Goal: Transaction & Acquisition: Book appointment/travel/reservation

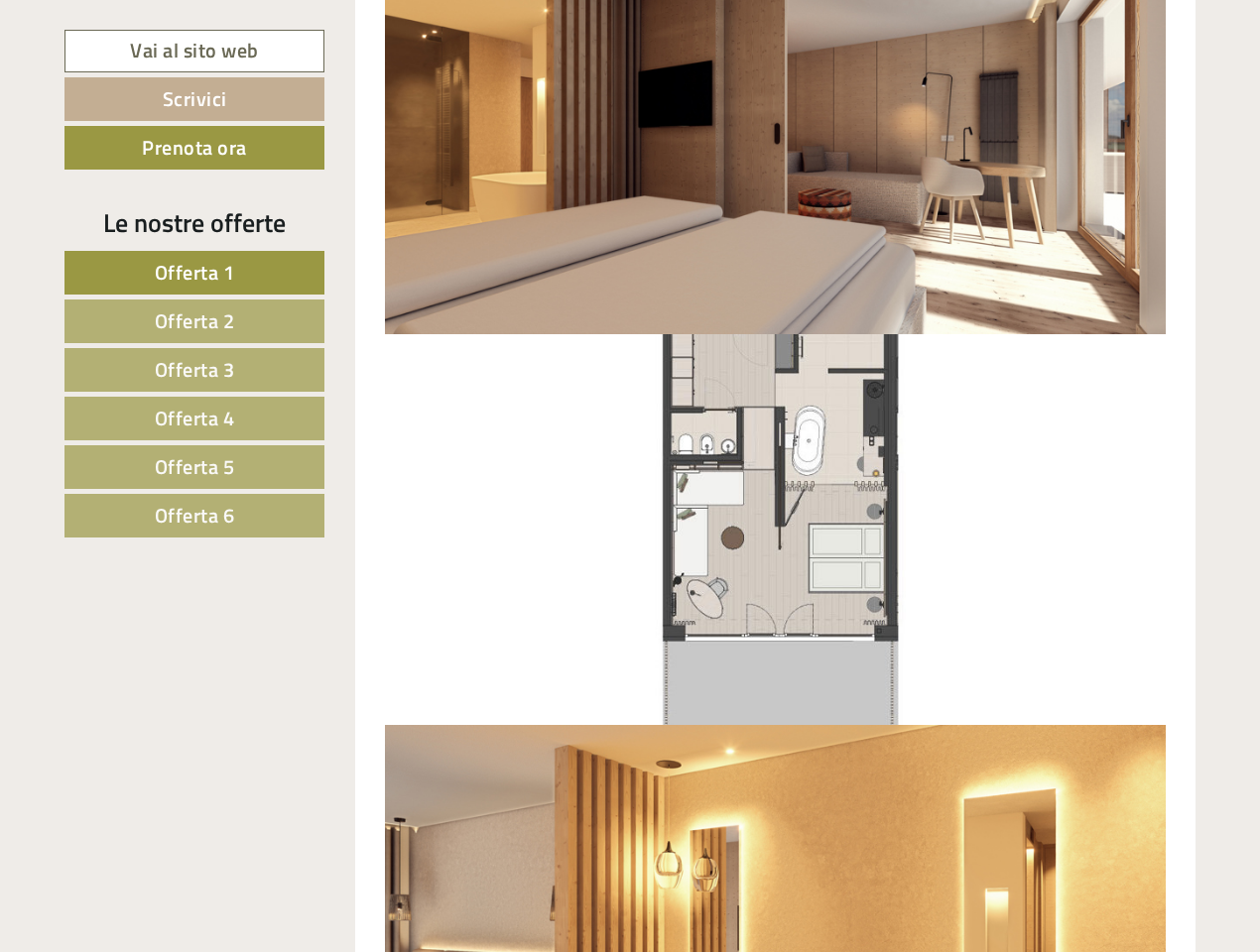
click at [194, 273] on span "Offerta 1" at bounding box center [194, 272] width 81 height 31
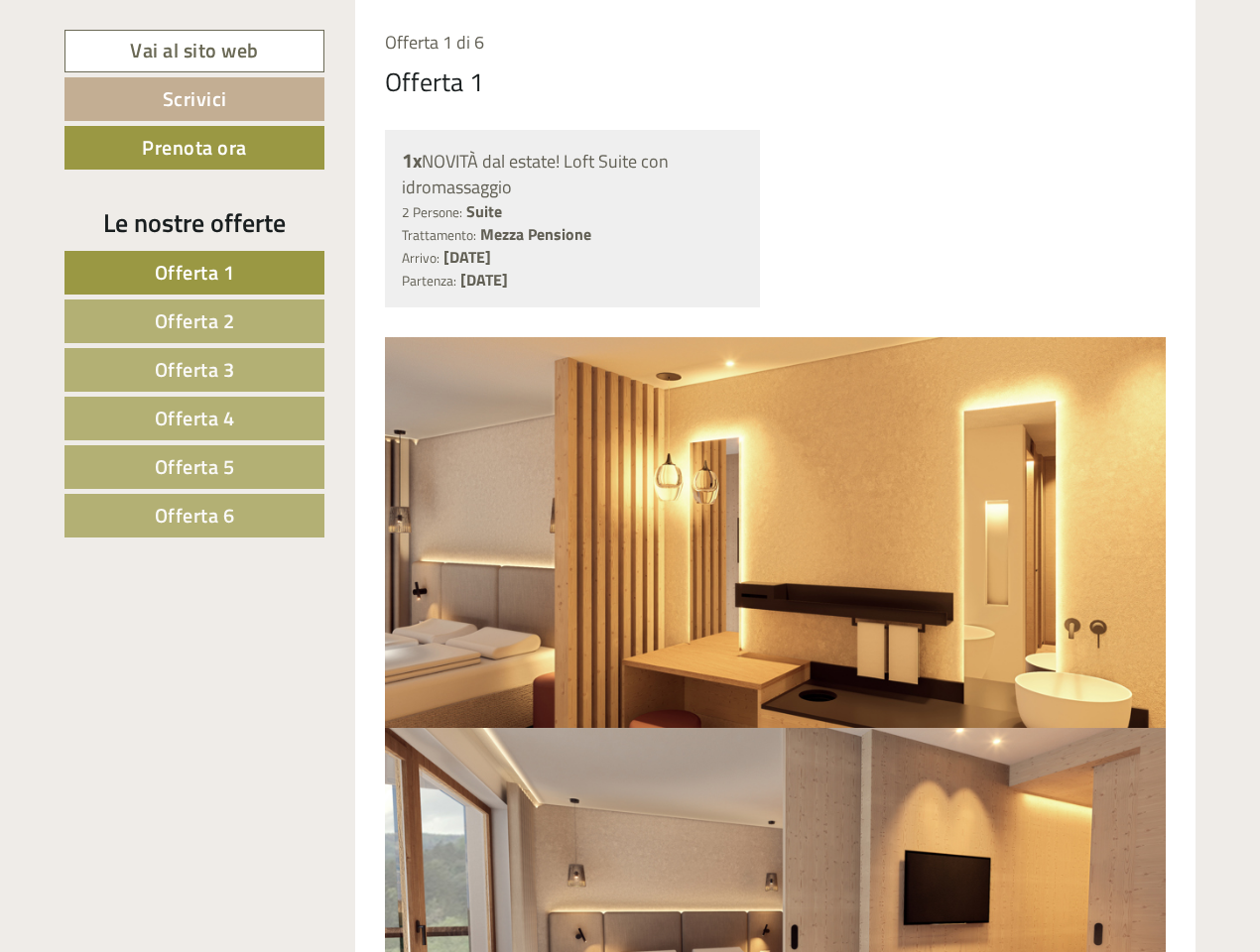
click at [194, 322] on span "Offerta 2" at bounding box center [194, 321] width 81 height 31
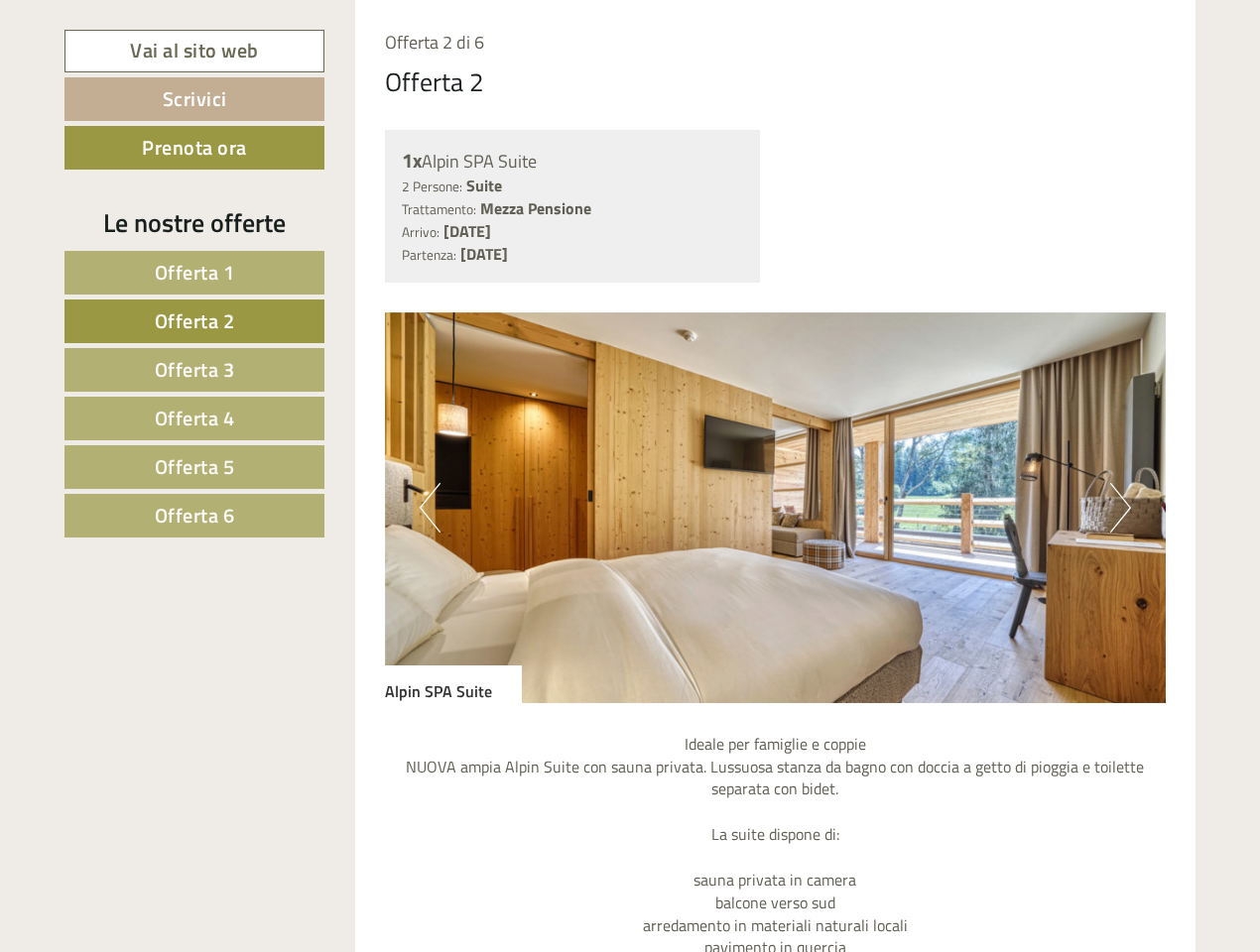
click at [194, 370] on span "Offerta 3" at bounding box center [194, 369] width 81 height 31
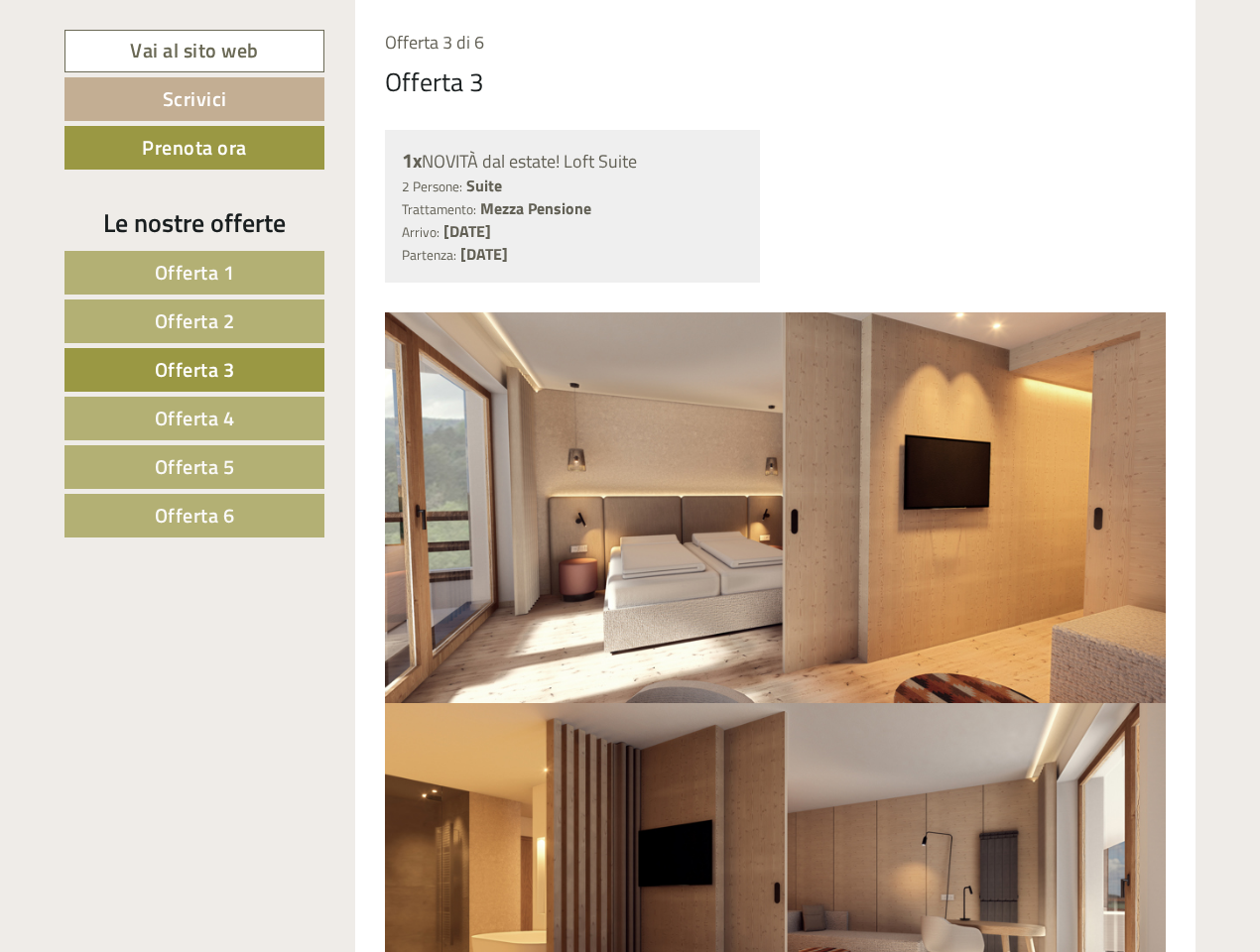
click at [194, 418] on span "Offerta 4" at bounding box center [194, 417] width 81 height 31
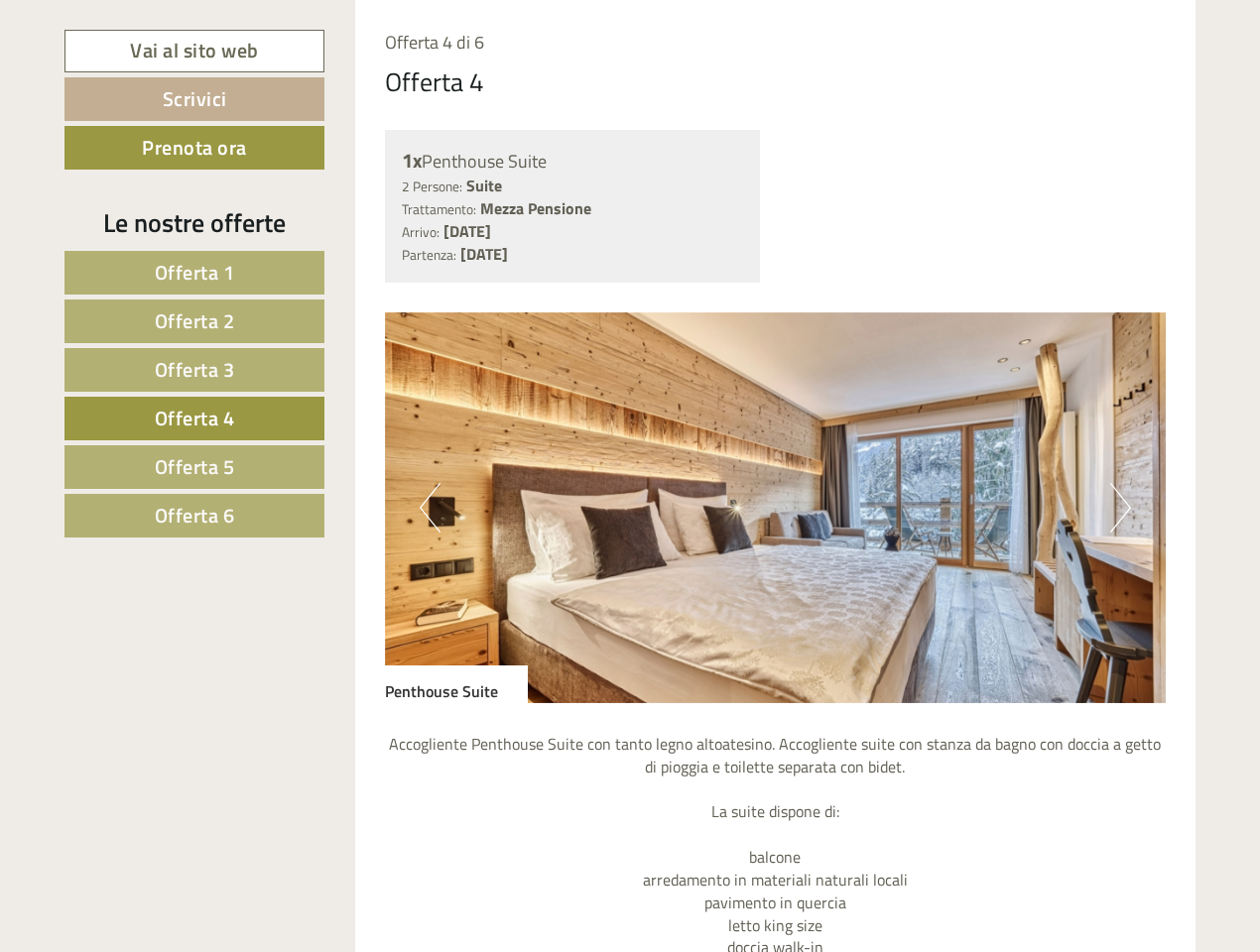
click at [194, 467] on span "Offerta 5" at bounding box center [194, 466] width 81 height 31
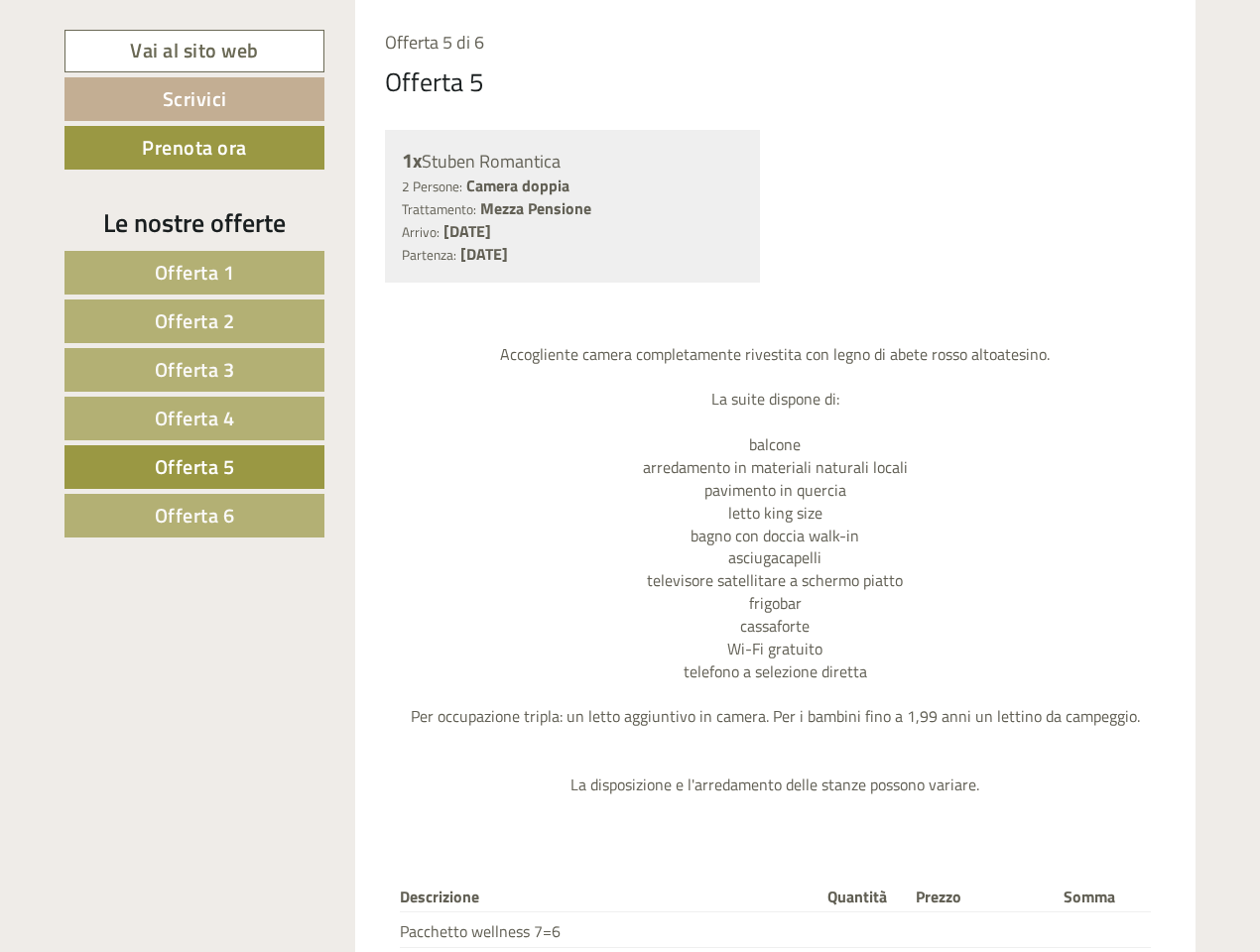
click at [194, 516] on span "Offerta 6" at bounding box center [194, 515] width 81 height 31
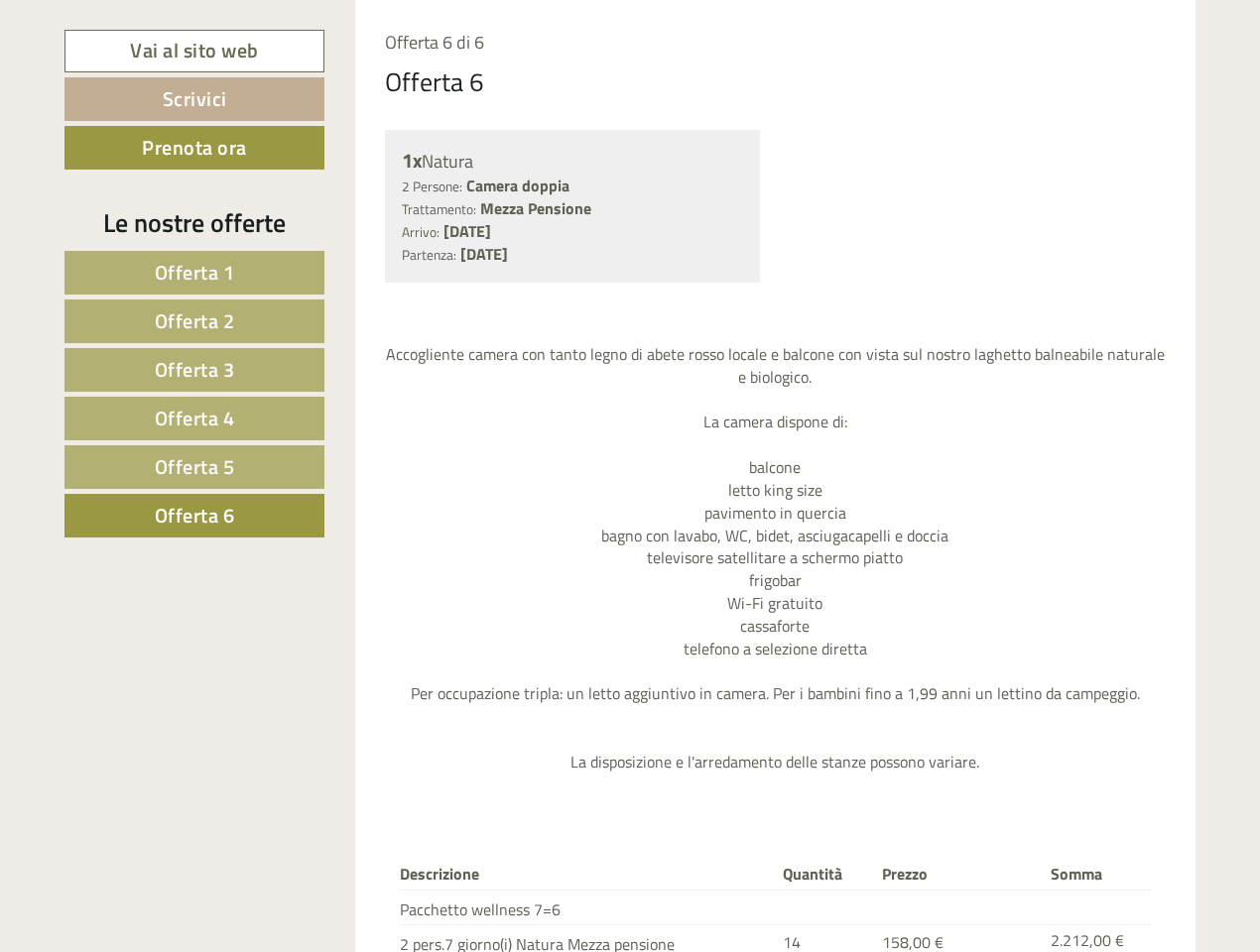
click at [776, 230] on div "1x Natura 2 Persone: Camera doppia Trattamento: Mezza Pensione Arrivo: [DATE] P…" at bounding box center [776, 206] width 812 height 152
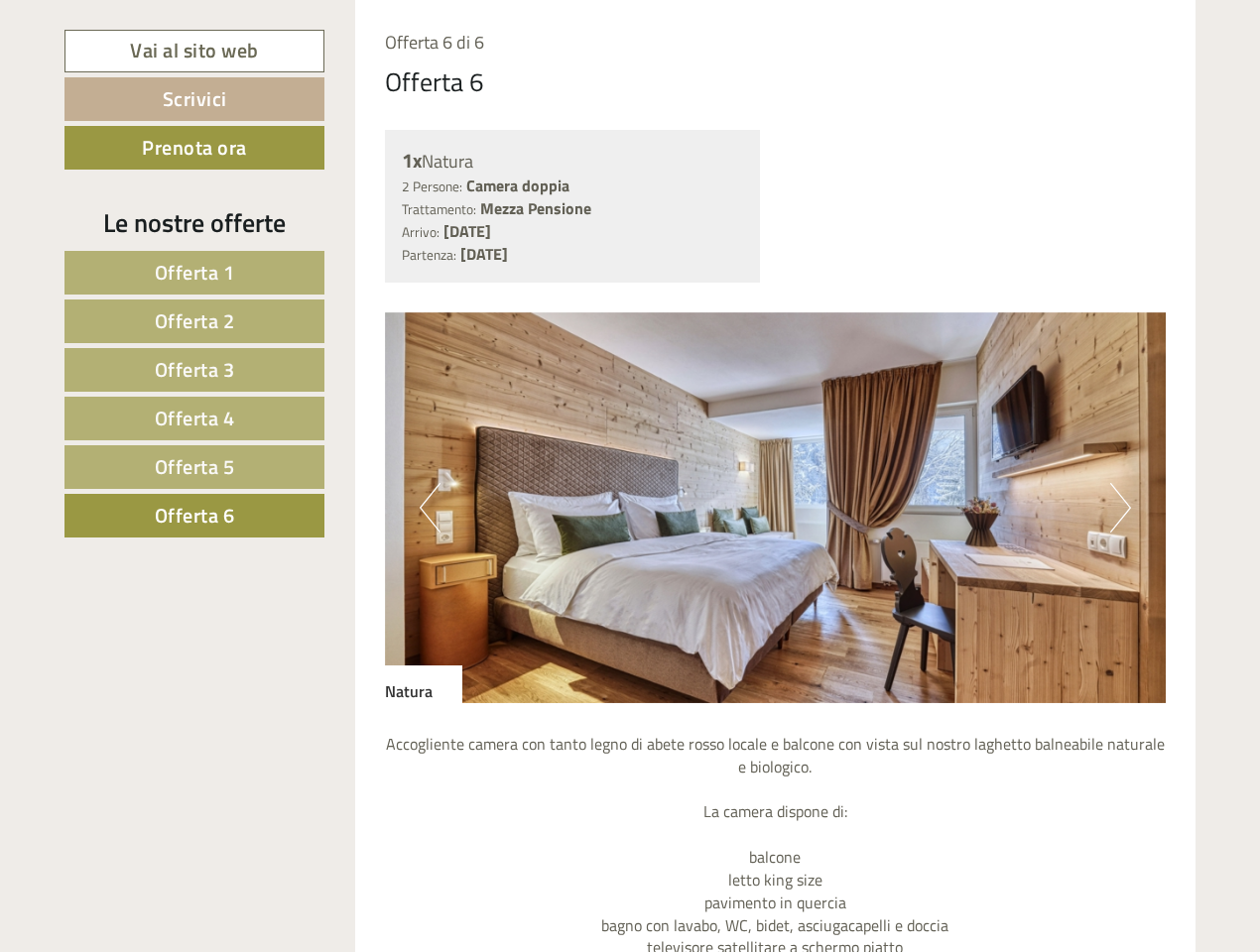
click at [776, 334] on img at bounding box center [776, 508] width 782 height 391
click at [776, 437] on img at bounding box center [776, 508] width 782 height 391
